Goal: Communication & Community: Answer question/provide support

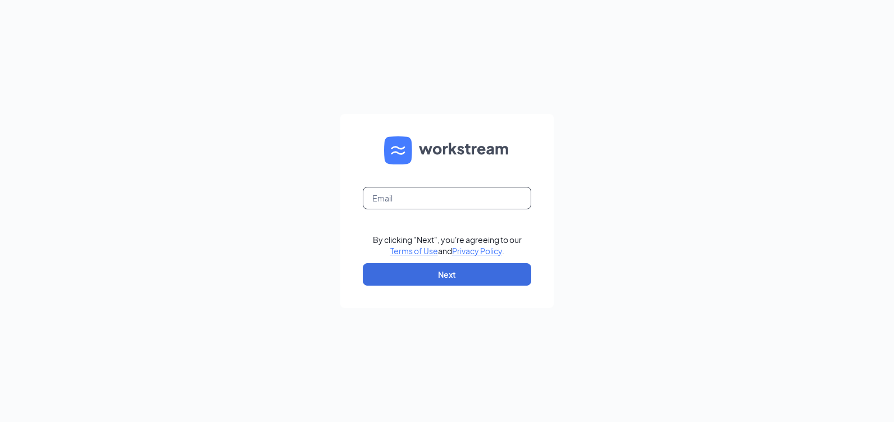
click at [402, 193] on input "text" at bounding box center [447, 198] width 168 height 22
type input "[EMAIL_ADDRESS][DOMAIN_NAME]"
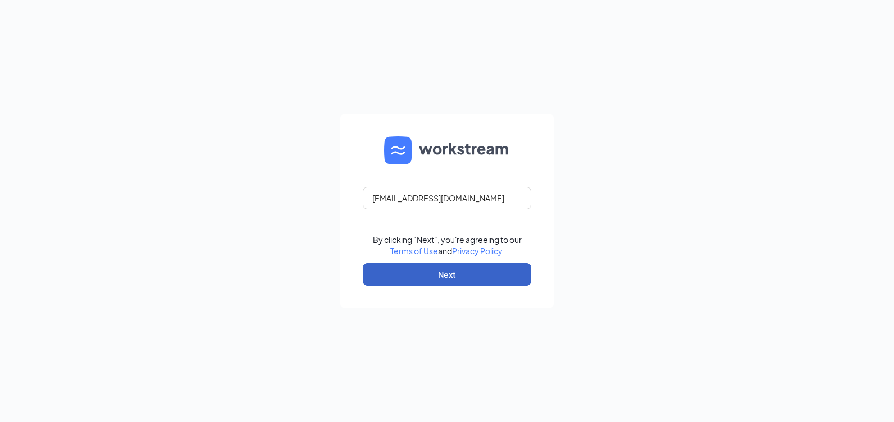
click at [467, 281] on button "Next" at bounding box center [447, 274] width 168 height 22
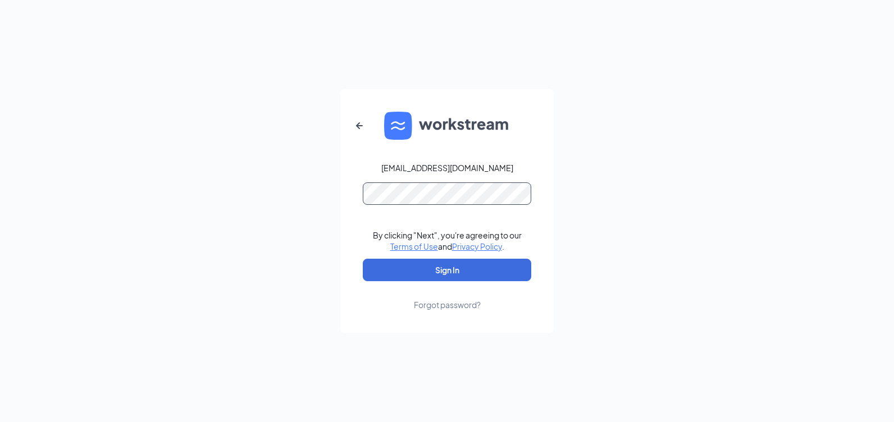
click at [363, 259] on button "Sign In" at bounding box center [447, 270] width 168 height 22
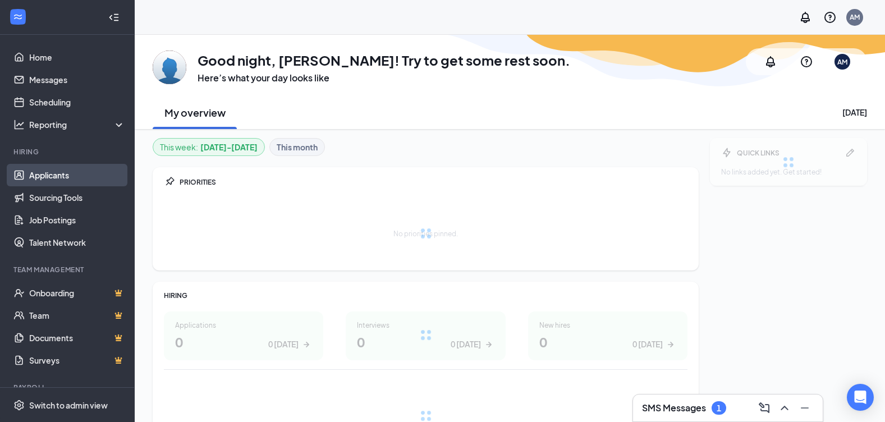
click at [57, 177] on link "Applicants" at bounding box center [77, 175] width 96 height 22
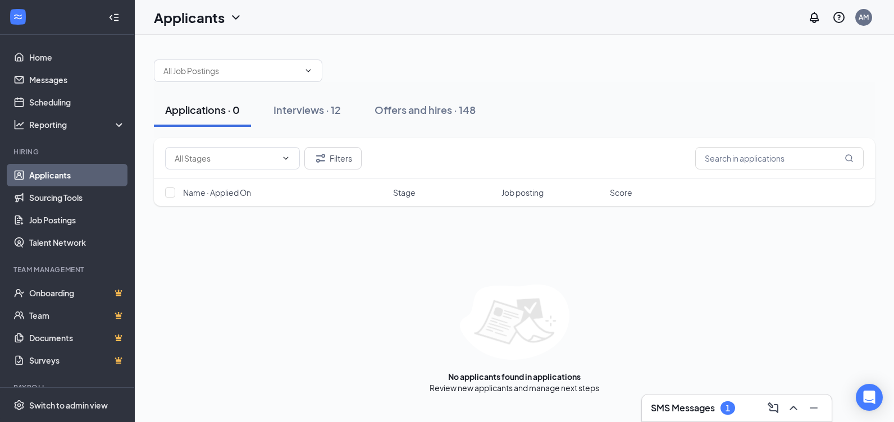
click at [692, 409] on h3 "SMS Messages" at bounding box center [683, 408] width 64 height 12
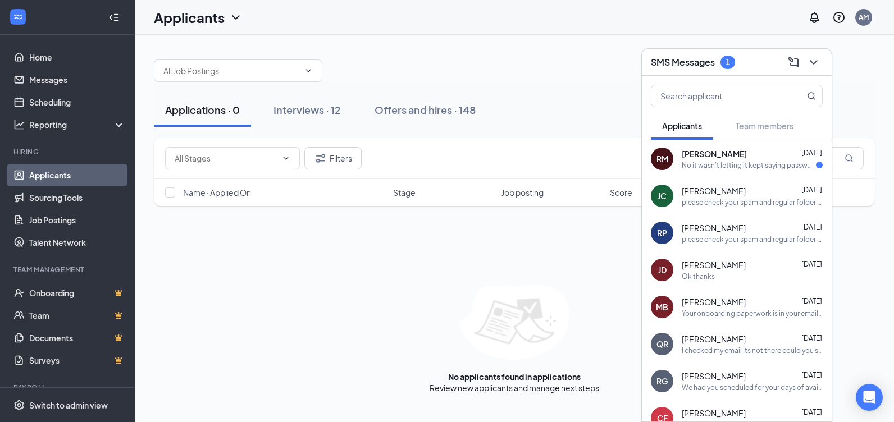
click at [714, 172] on div "RM [PERSON_NAME] [DATE] No it wasn’t letting it kept saying password is incorre…" at bounding box center [737, 158] width 190 height 37
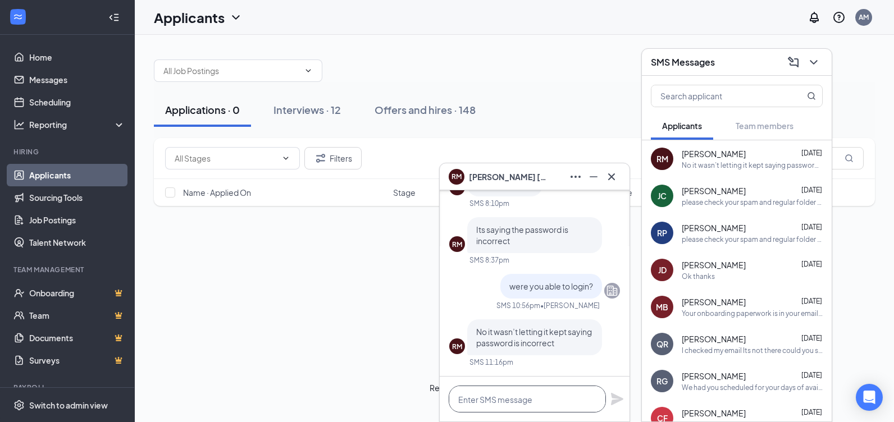
click at [514, 400] on textarea at bounding box center [526, 399] width 157 height 27
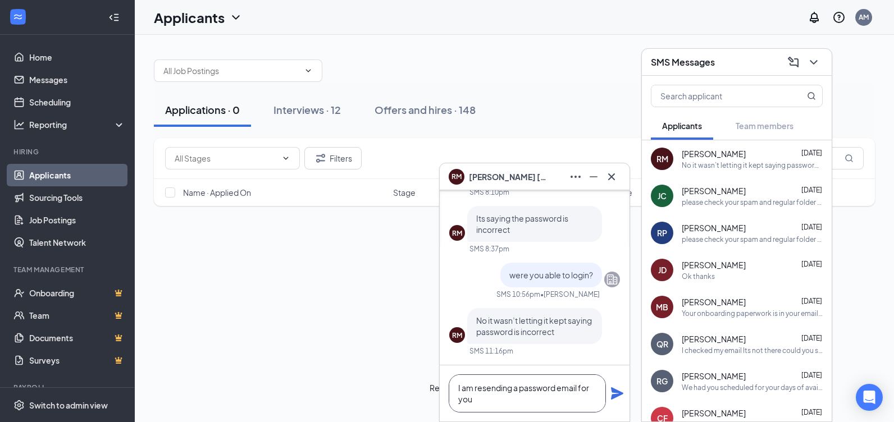
type textarea "I am resending a password email for you"
click at [612, 396] on icon "Plane" at bounding box center [617, 393] width 12 height 12
